Goal: Information Seeking & Learning: Learn about a topic

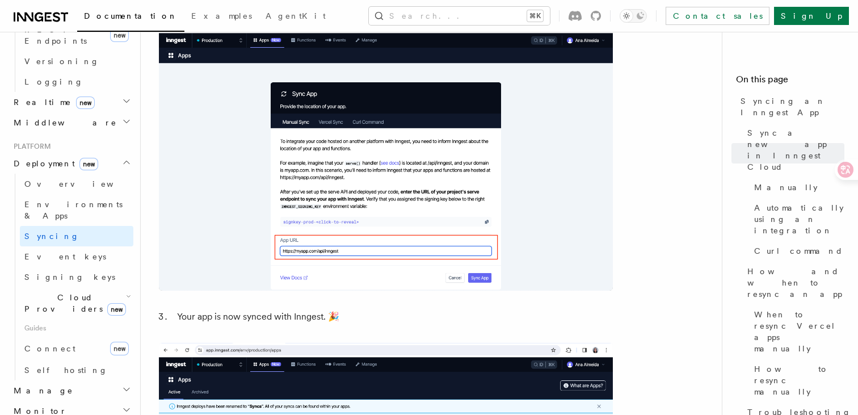
scroll to position [520, 0]
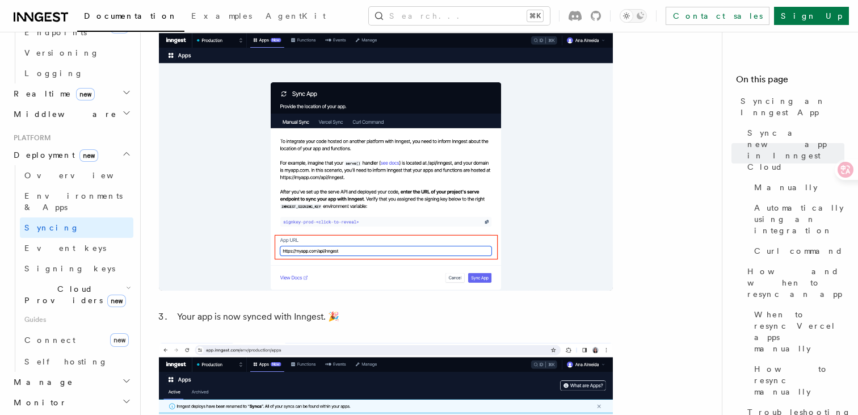
click at [55, 392] on h2 "Monitor" at bounding box center [71, 402] width 124 height 20
click at [62, 372] on h2 "Manage" at bounding box center [71, 382] width 124 height 20
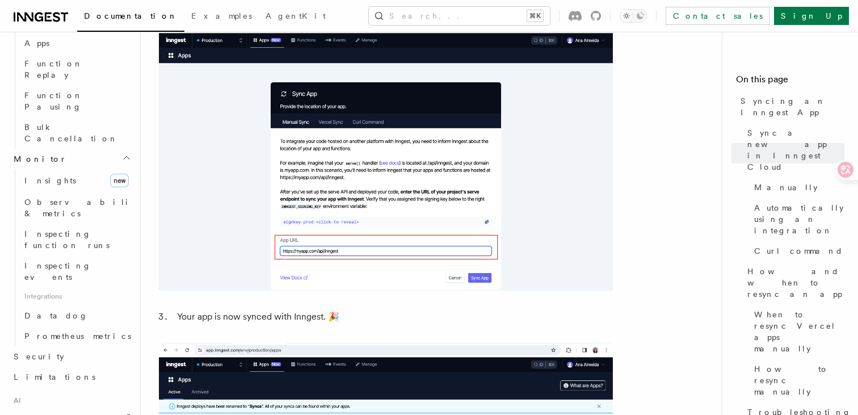
scroll to position [945, 0]
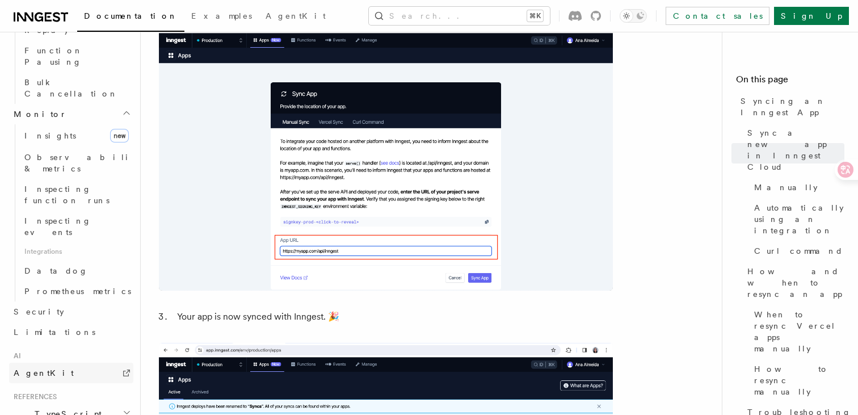
click at [78, 363] on link "AgentKit" at bounding box center [71, 373] width 124 height 20
click at [104, 403] on h2 "TypeScript SDK" at bounding box center [71, 419] width 124 height 32
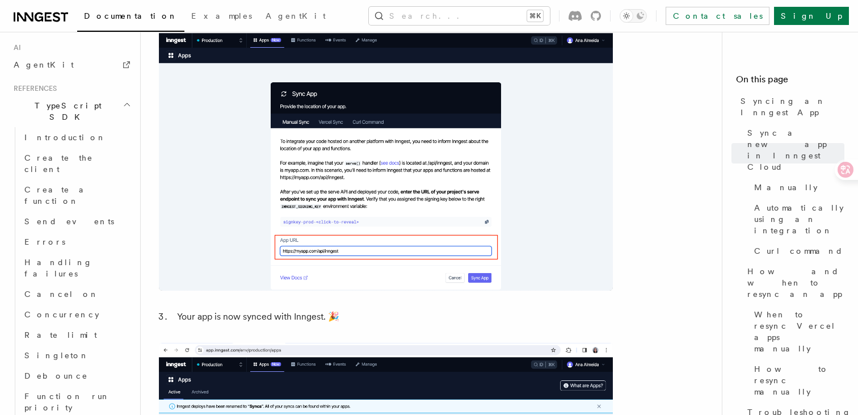
scroll to position [1313, 0]
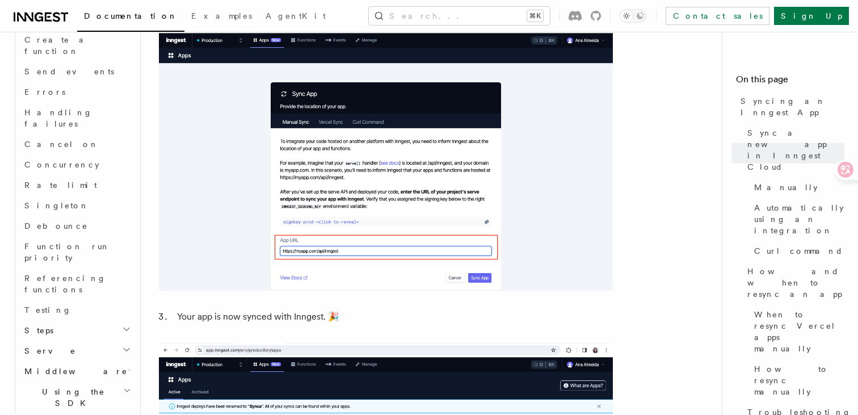
scroll to position [1415, 0]
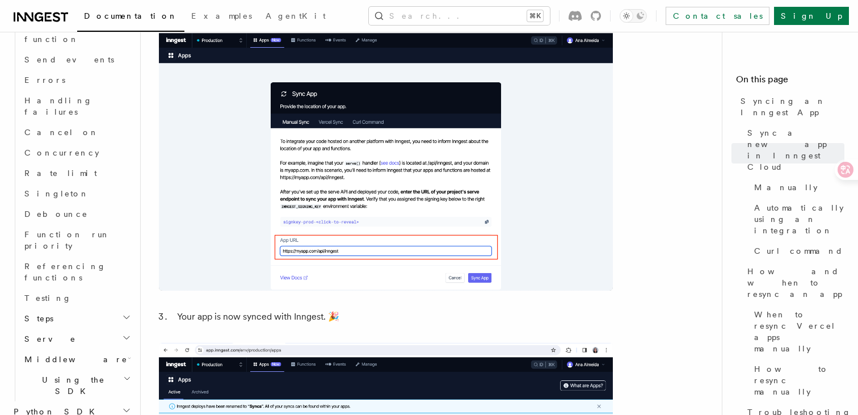
click at [96, 401] on h2 "Python SDK" at bounding box center [71, 411] width 124 height 20
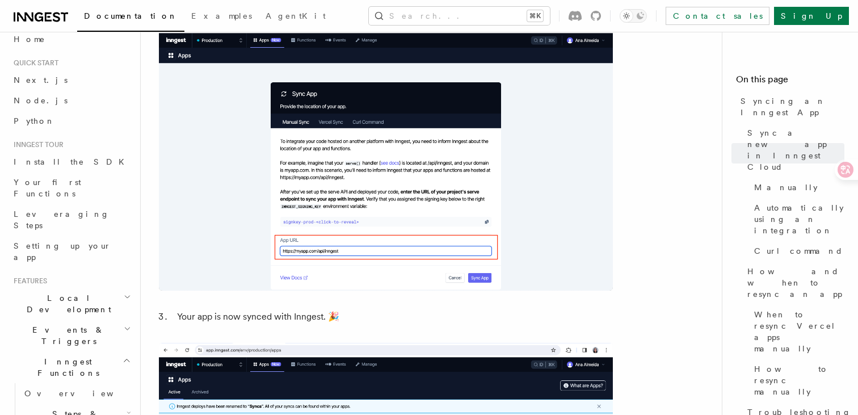
scroll to position [11, 0]
click at [68, 325] on span "Events & Triggers" at bounding box center [66, 336] width 115 height 23
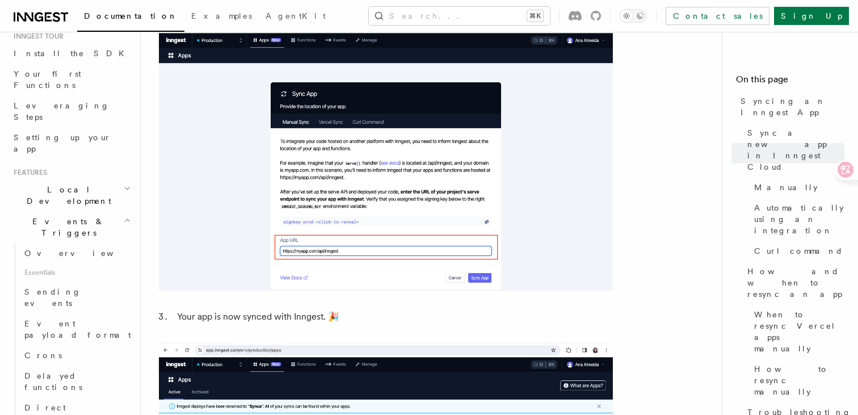
scroll to position [105, 0]
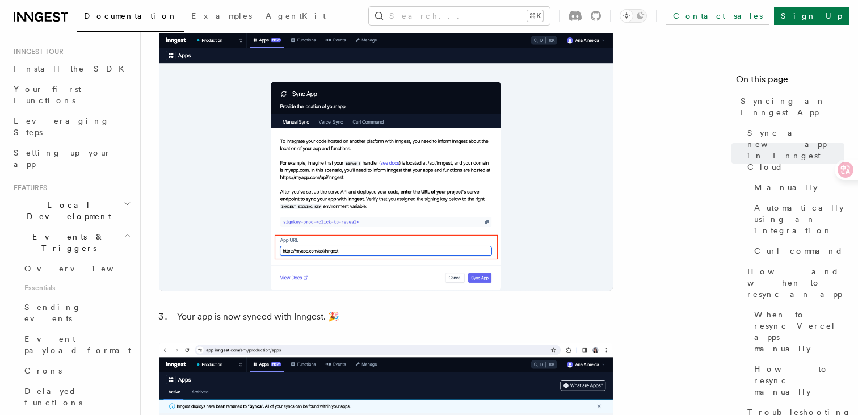
click at [83, 195] on h2 "Local Development" at bounding box center [71, 211] width 124 height 32
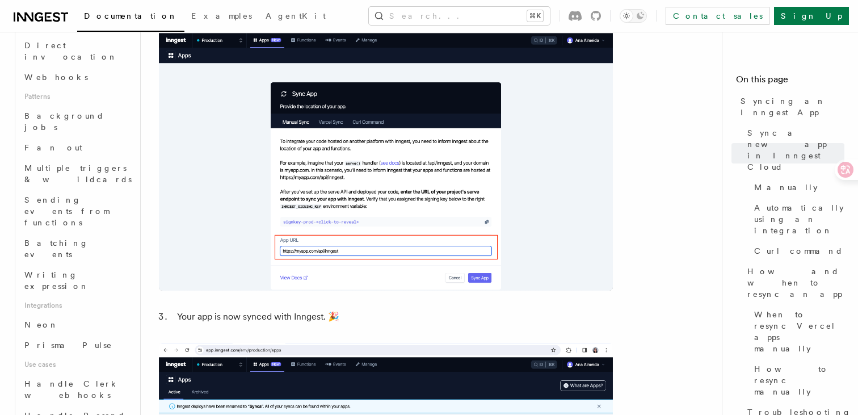
scroll to position [591, 0]
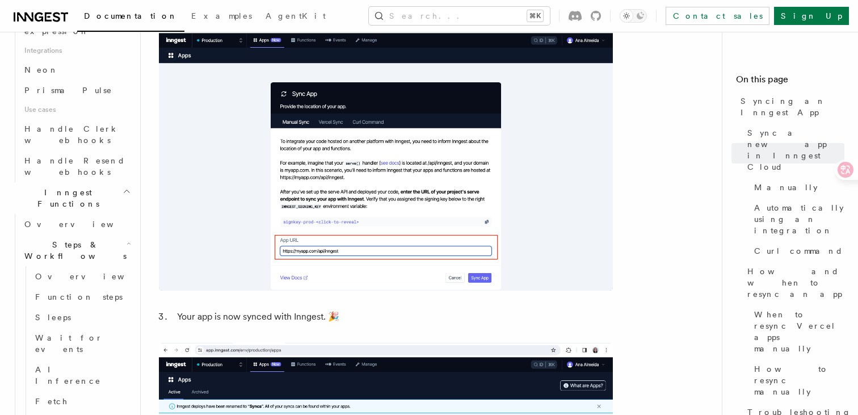
scroll to position [843, 0]
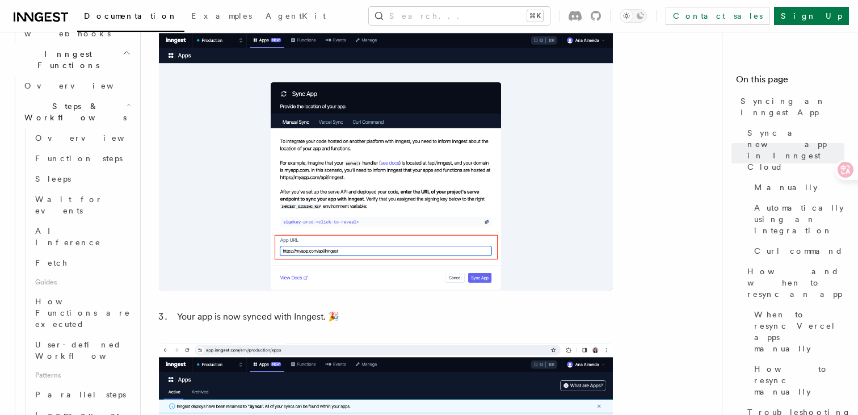
scroll to position [978, 0]
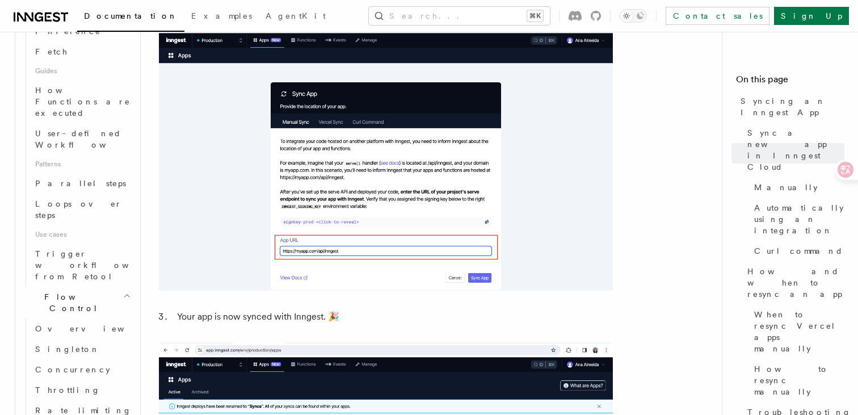
scroll to position [1194, 0]
